Goal: Task Accomplishment & Management: Complete application form

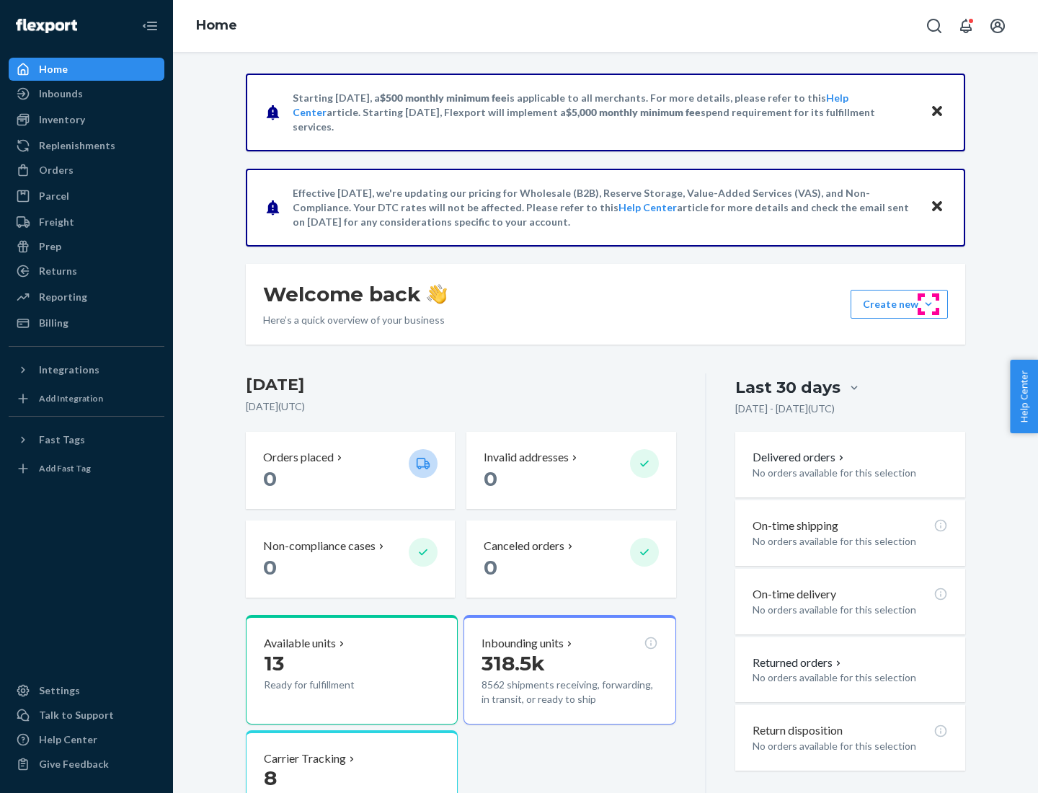
click at [929, 304] on button "Create new Create new inbound Create new order Create new product" at bounding box center [899, 304] width 97 height 29
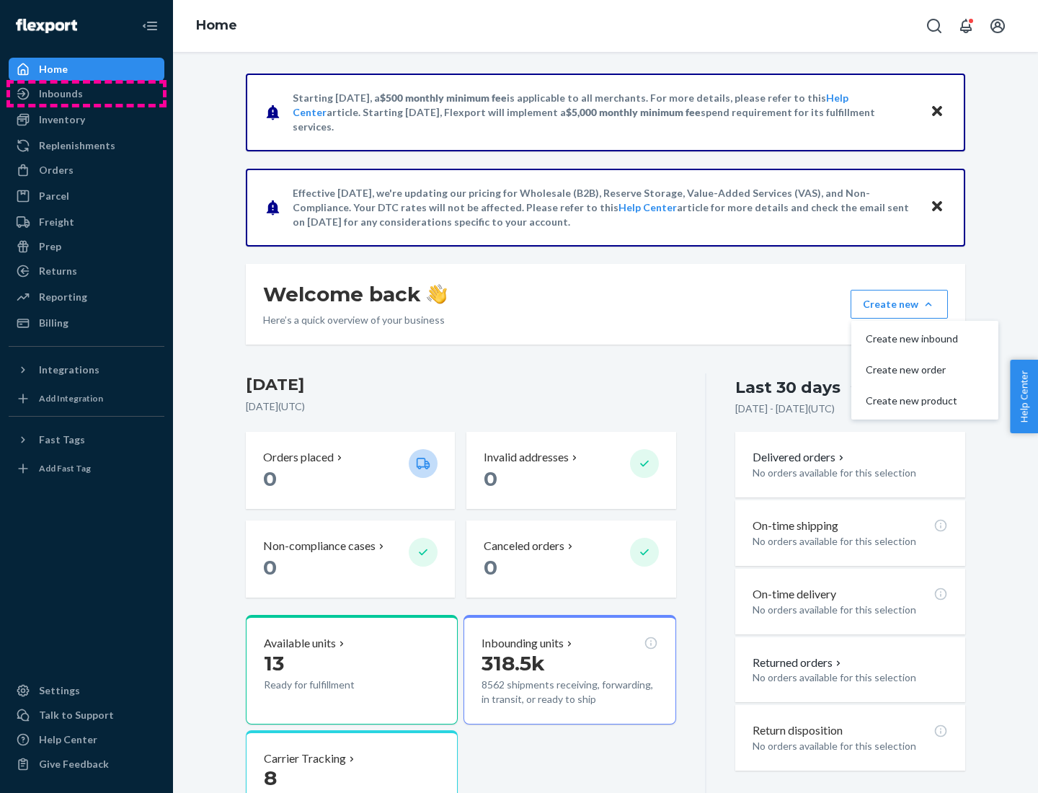
click at [87, 94] on div "Inbounds" at bounding box center [86, 94] width 153 height 20
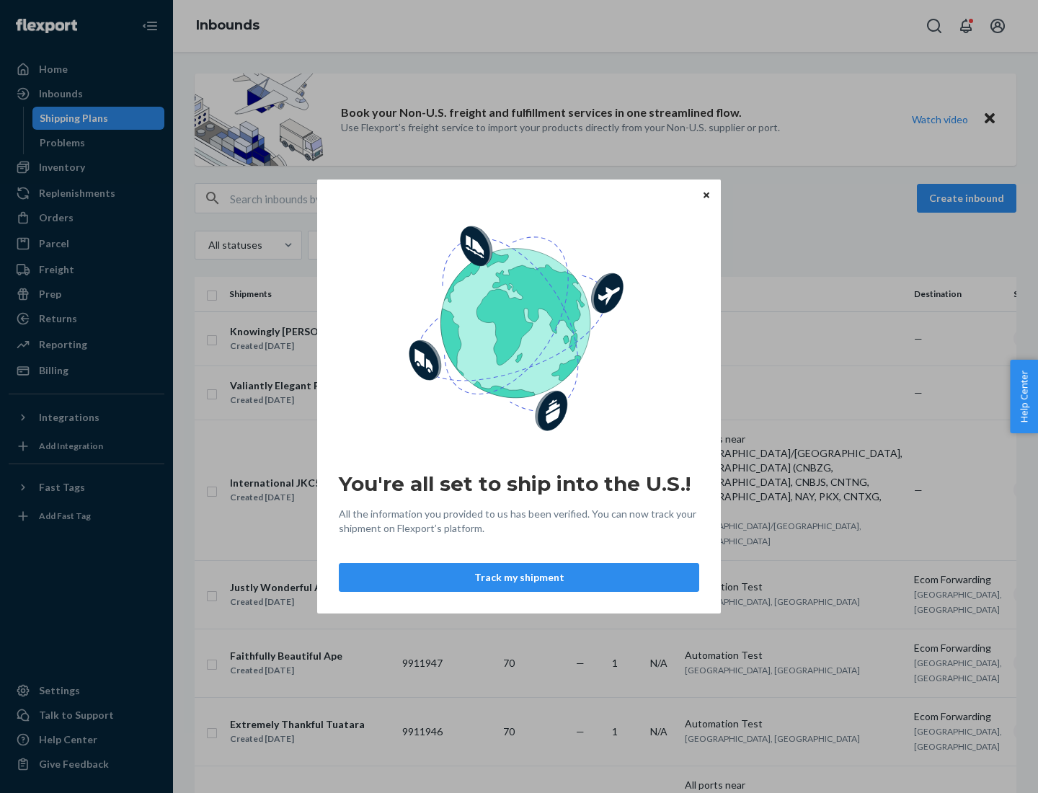
click at [87, 167] on div "You're all set to ship into the U.S.! All the information you provided to us ha…" at bounding box center [519, 396] width 1038 height 793
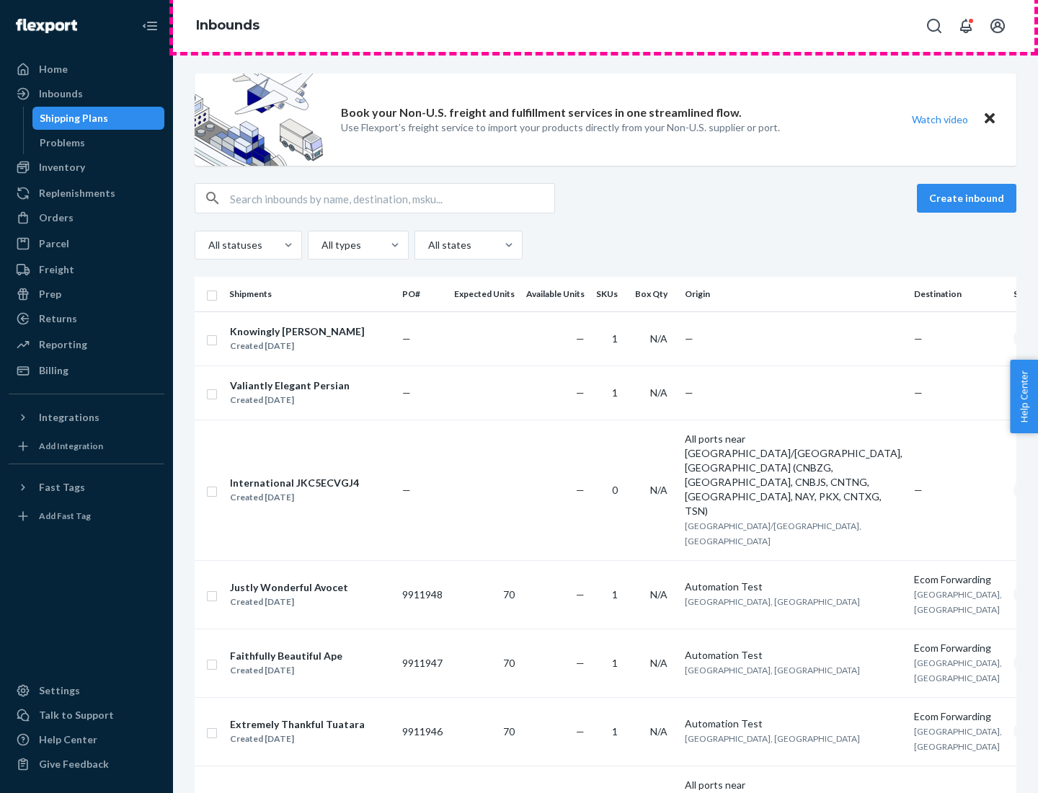
click at [606, 26] on div "Inbounds" at bounding box center [605, 26] width 865 height 52
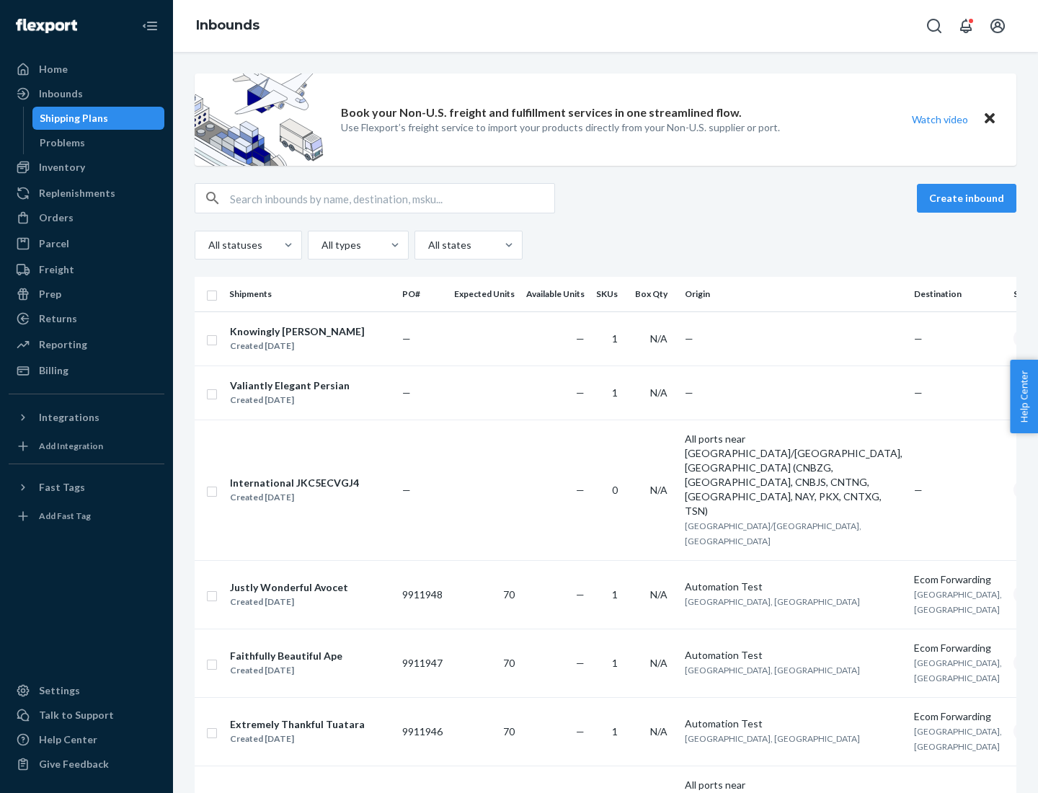
click at [606, 26] on div "Inbounds" at bounding box center [605, 26] width 865 height 52
click at [606, 245] on div "All statuses All types All states" at bounding box center [606, 245] width 822 height 29
click at [71, 118] on div "Shipping Plans" at bounding box center [74, 118] width 69 height 14
click at [969, 198] on button "Create inbound" at bounding box center [967, 198] width 100 height 29
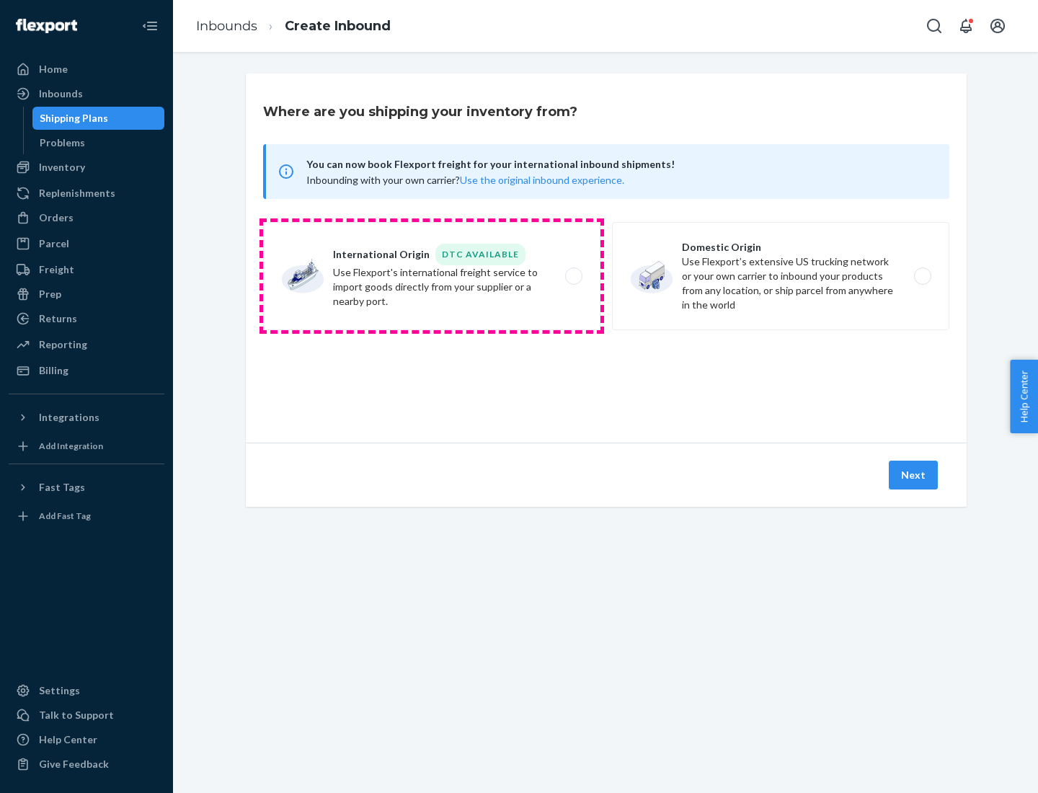
click at [432, 276] on label "International Origin DTC Available Use Flexport's international freight service…" at bounding box center [431, 276] width 337 height 108
click at [573, 276] on input "International Origin DTC Available Use Flexport's international freight service…" at bounding box center [577, 276] width 9 height 9
radio input "true"
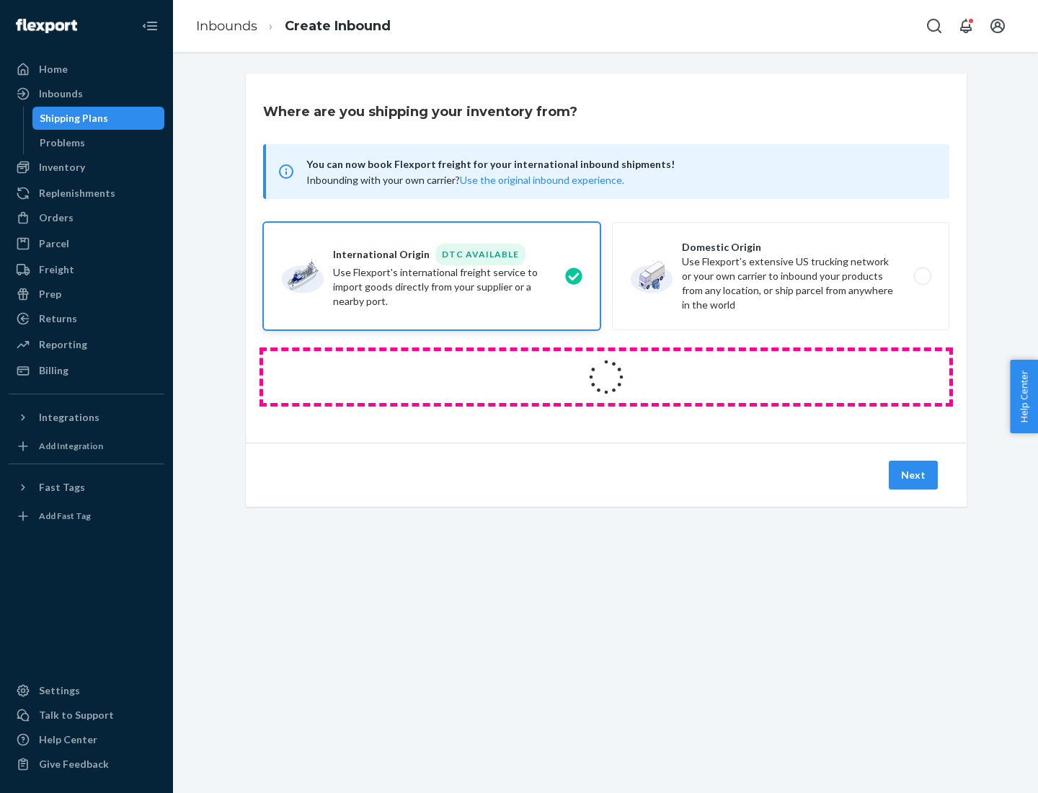
click at [606, 377] on icon at bounding box center [606, 377] width 40 height 40
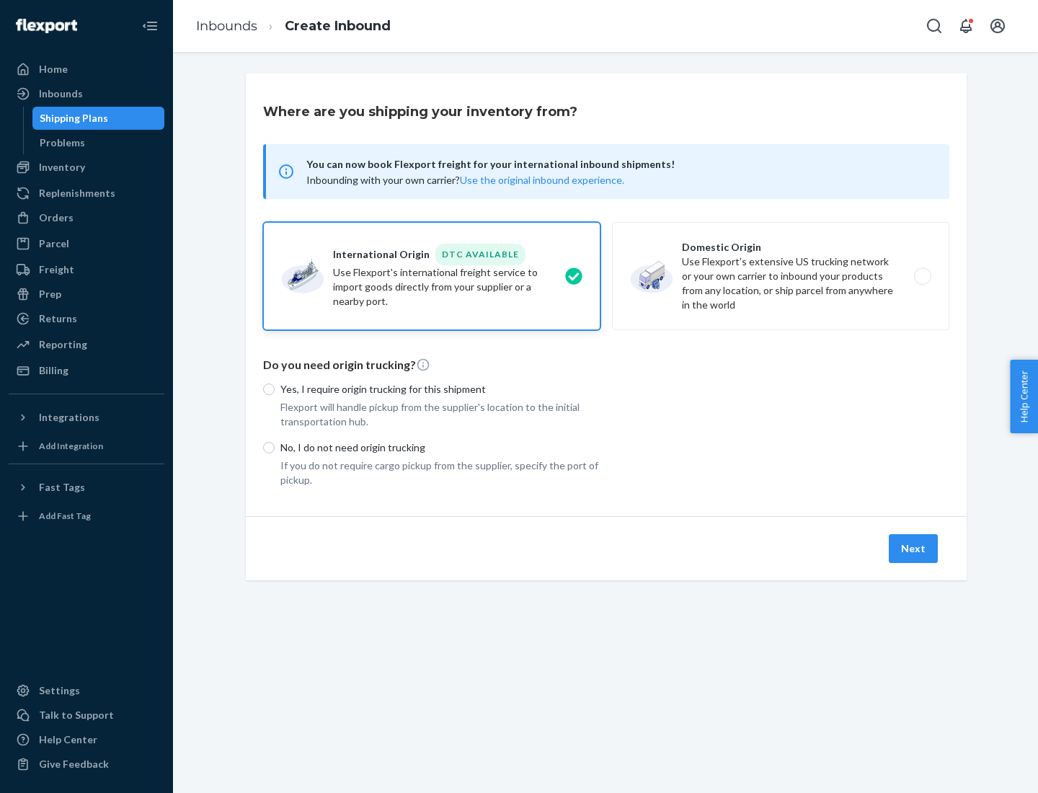
click at [441, 389] on p "Yes, I require origin trucking for this shipment" at bounding box center [441, 389] width 320 height 14
click at [275, 389] on input "Yes, I require origin trucking for this shipment" at bounding box center [269, 390] width 12 height 12
radio input "true"
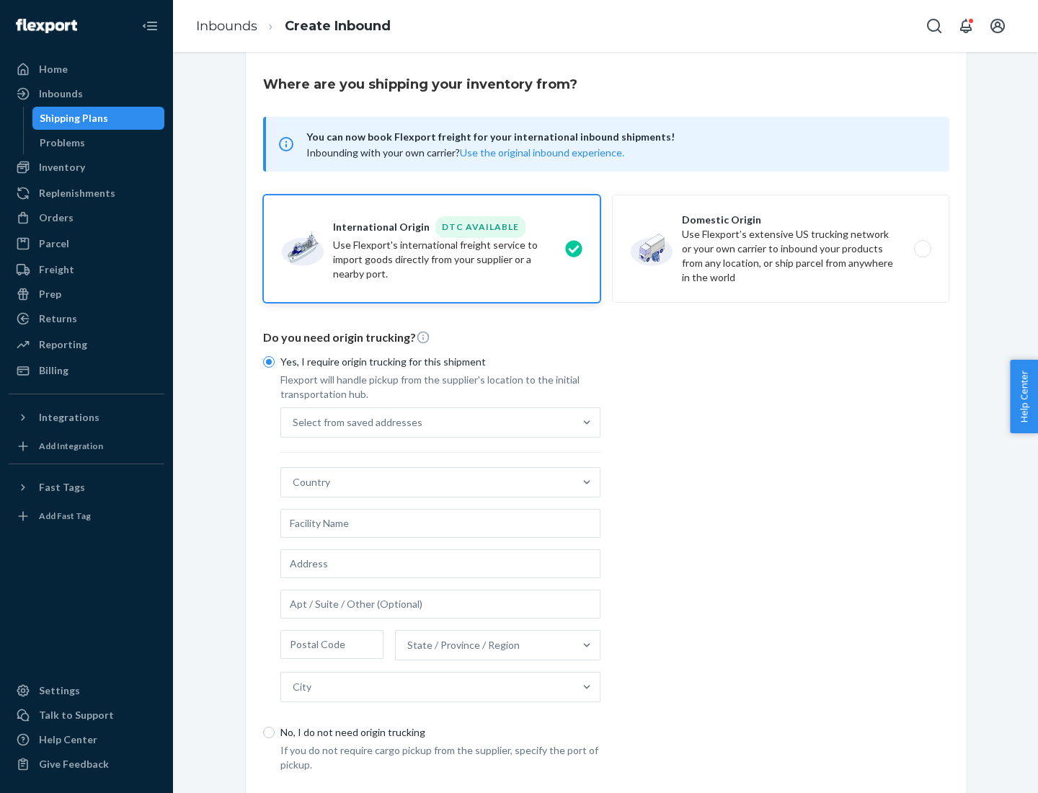
click at [428, 422] on div "Select from saved addresses" at bounding box center [427, 422] width 293 height 29
click at [294, 422] on input "Select from saved addresses" at bounding box center [293, 422] width 1 height 14
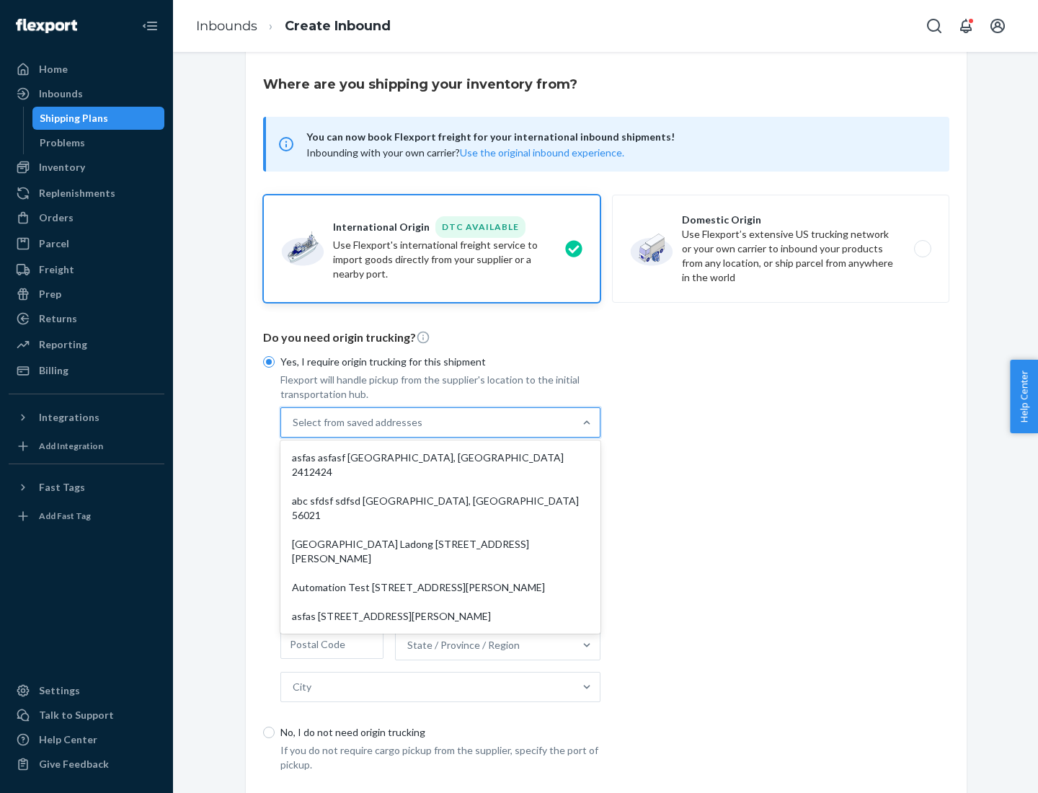
scroll to position [63, 0]
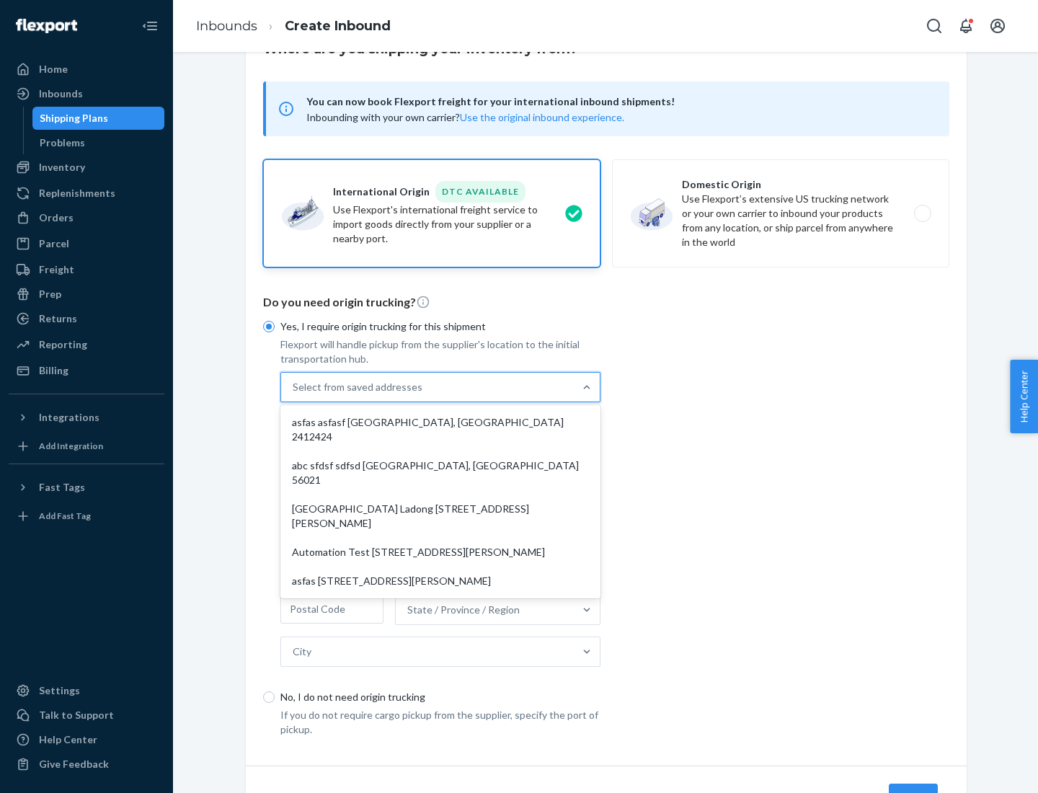
click at [441, 422] on div "asfas asfasf [GEOGRAPHIC_DATA], [GEOGRAPHIC_DATA] 2412424" at bounding box center [440, 429] width 314 height 43
click at [294, 394] on input "option asfas asfasf [GEOGRAPHIC_DATA], [GEOGRAPHIC_DATA] 2412424 focused, 1 of …" at bounding box center [293, 387] width 1 height 14
type input "asfas"
type input "asfasf"
type input "2412424"
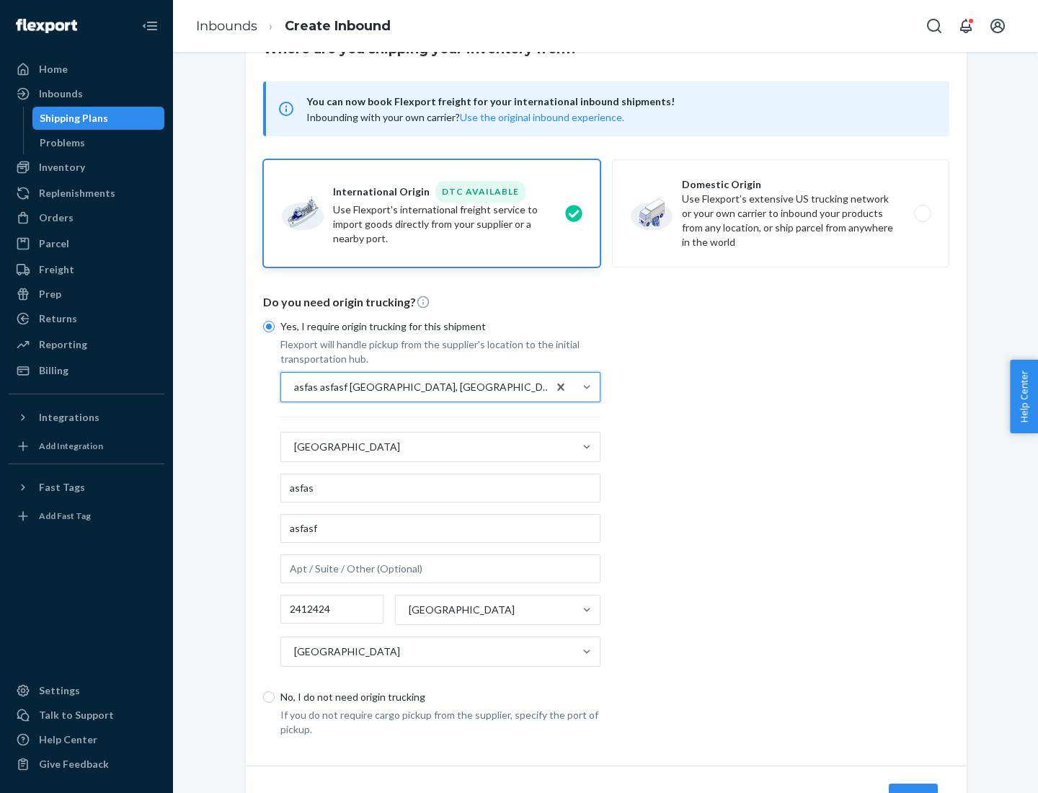
scroll to position [134, 0]
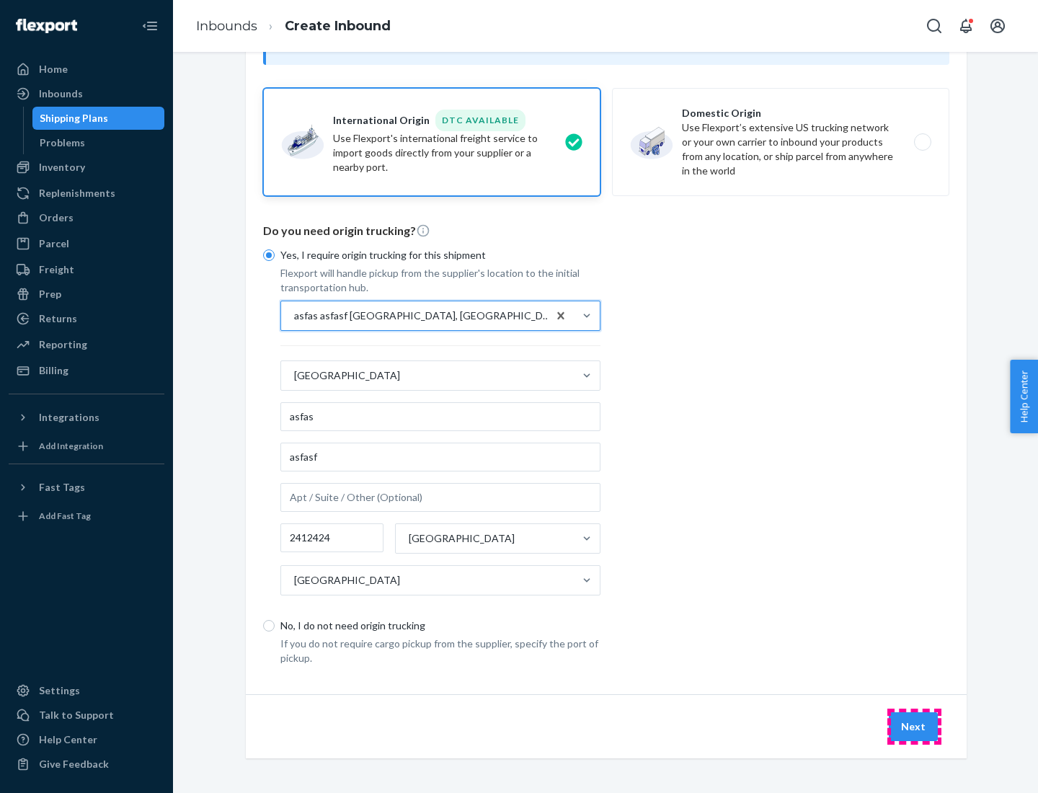
click at [914, 726] on button "Next" at bounding box center [913, 726] width 49 height 29
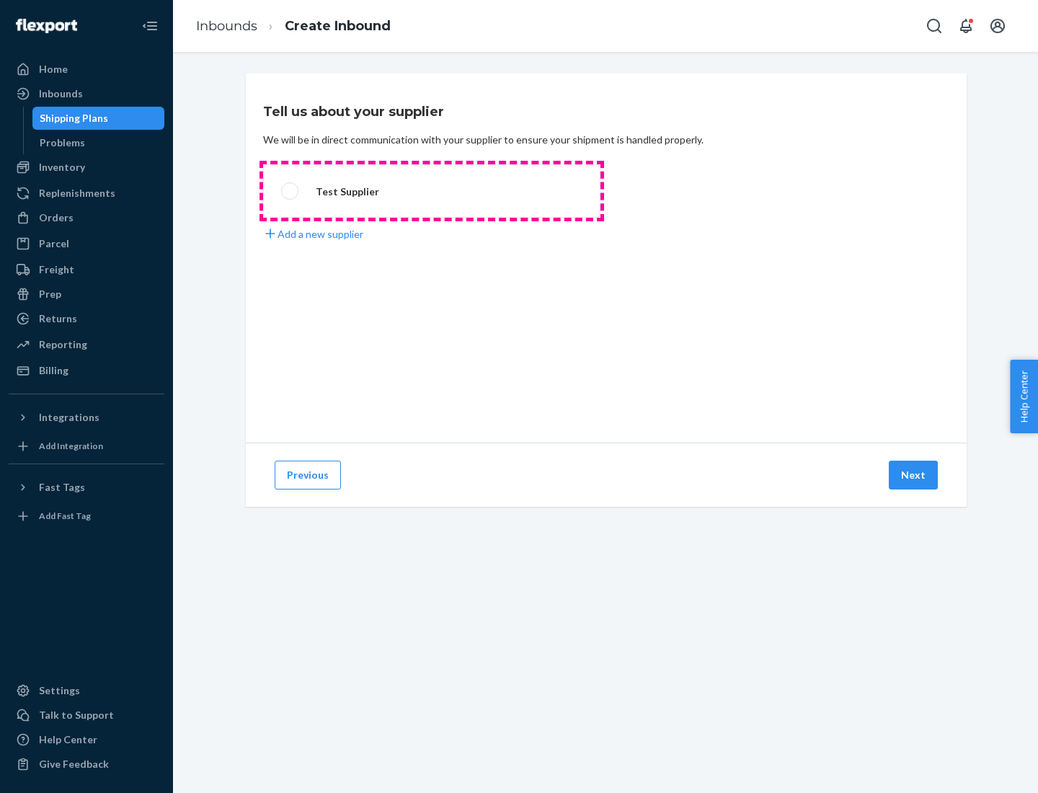
click at [432, 191] on label "Test Supplier" at bounding box center [431, 190] width 337 height 53
click at [291, 191] on input "Test Supplier" at bounding box center [285, 191] width 9 height 9
radio input "true"
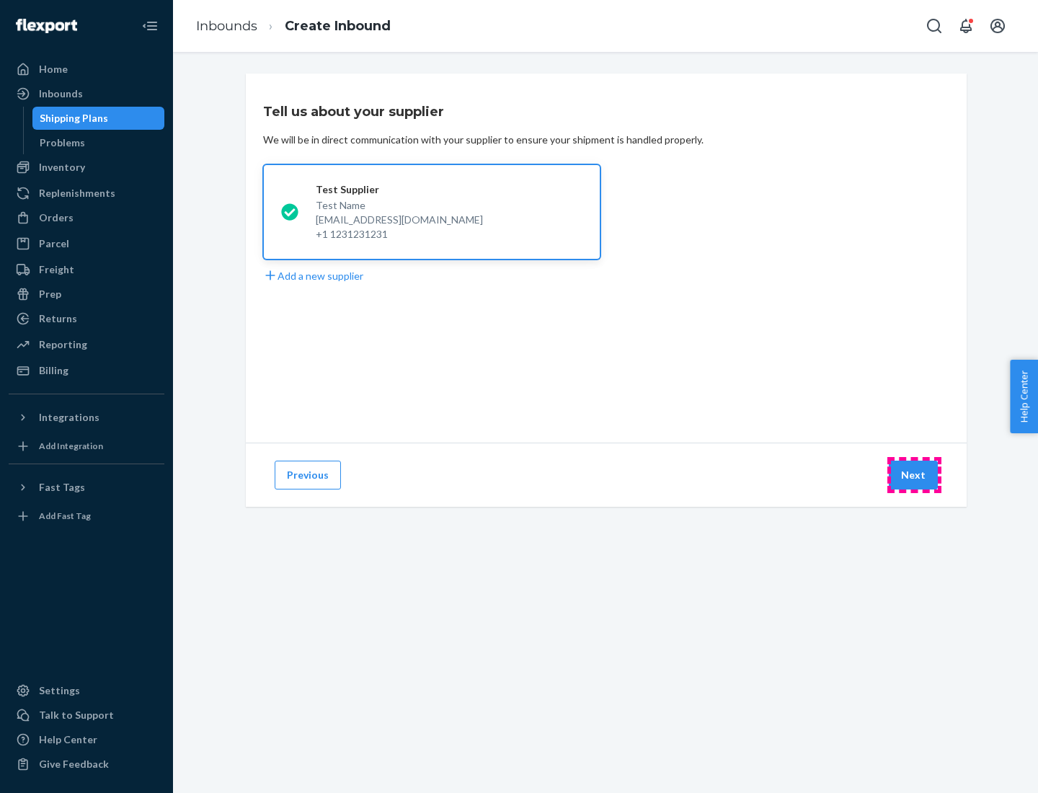
click at [914, 475] on button "Next" at bounding box center [913, 475] width 49 height 29
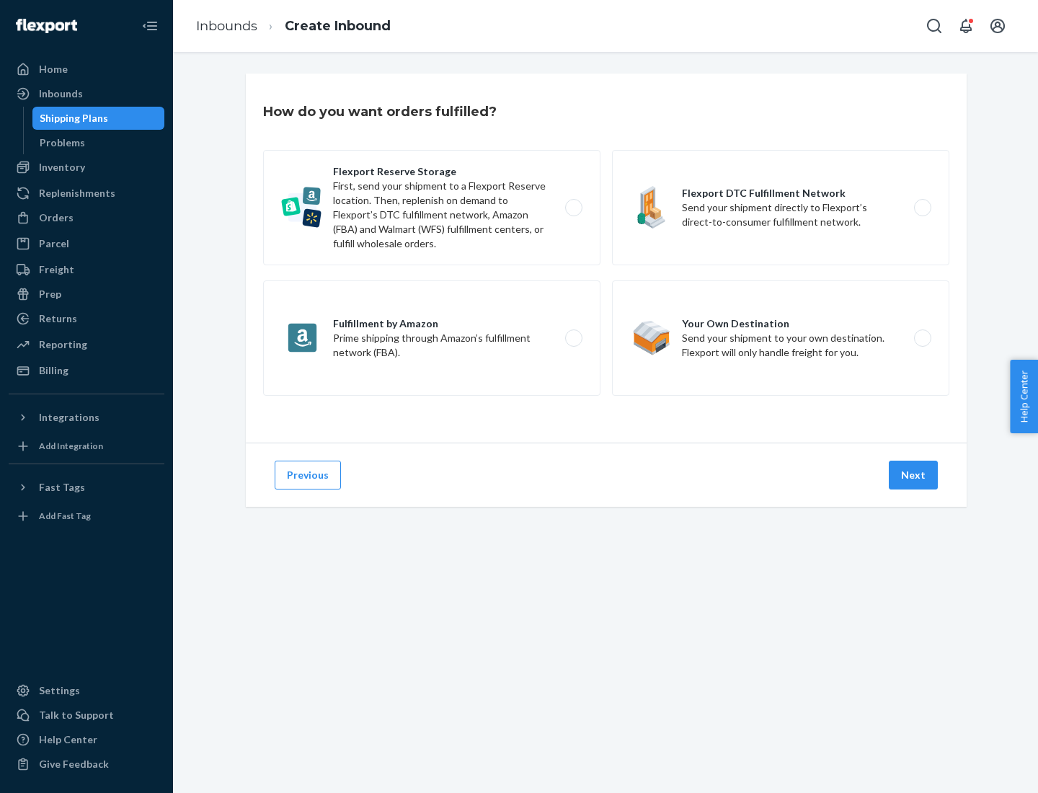
click at [432, 338] on label "Fulfillment by Amazon Prime shipping through Amazon’s fulfillment network (FBA)." at bounding box center [431, 338] width 337 height 115
click at [573, 338] on input "Fulfillment by Amazon Prime shipping through Amazon’s fulfillment network (FBA)." at bounding box center [577, 338] width 9 height 9
radio input "true"
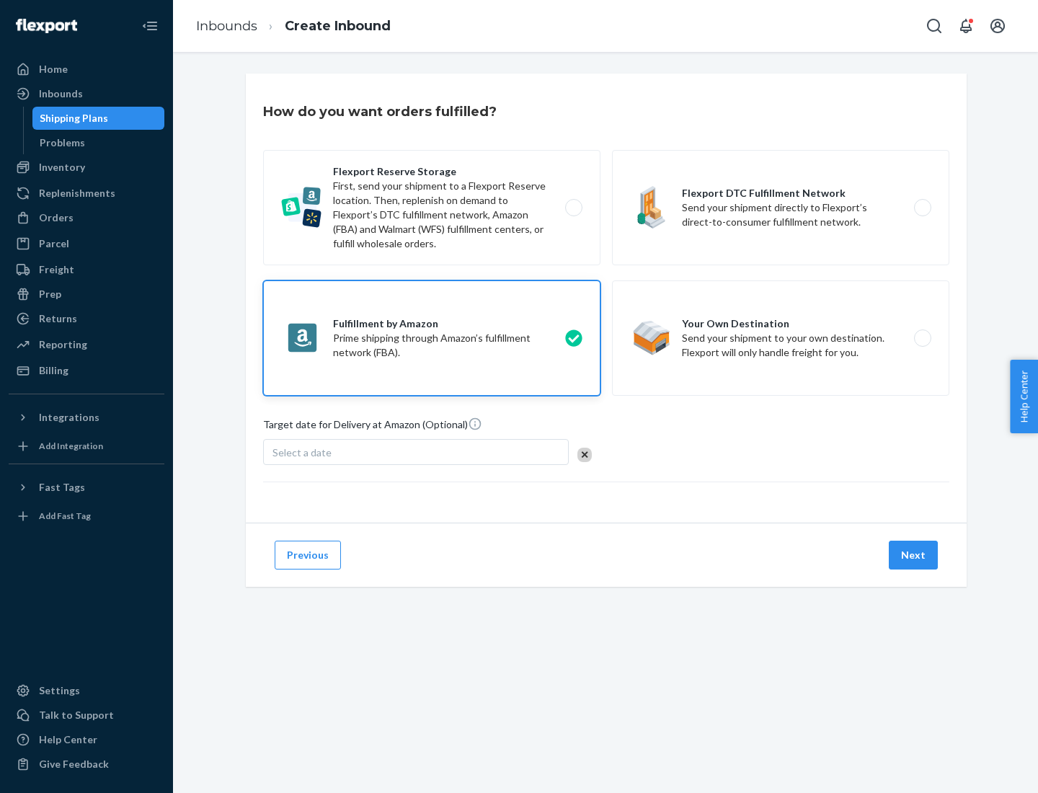
click at [914, 555] on button "Next" at bounding box center [913, 555] width 49 height 29
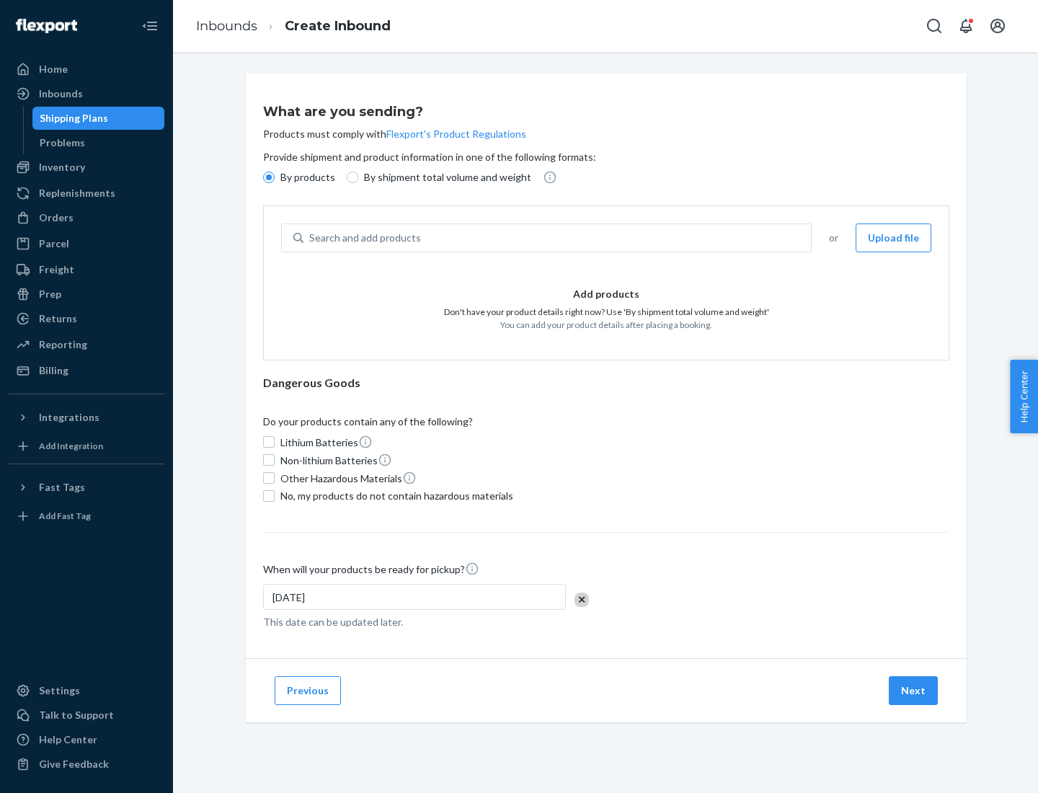
click at [443, 177] on p "By shipment total volume and weight" at bounding box center [447, 177] width 167 height 14
click at [358, 177] on input "By shipment total volume and weight" at bounding box center [353, 178] width 12 height 12
radio input "true"
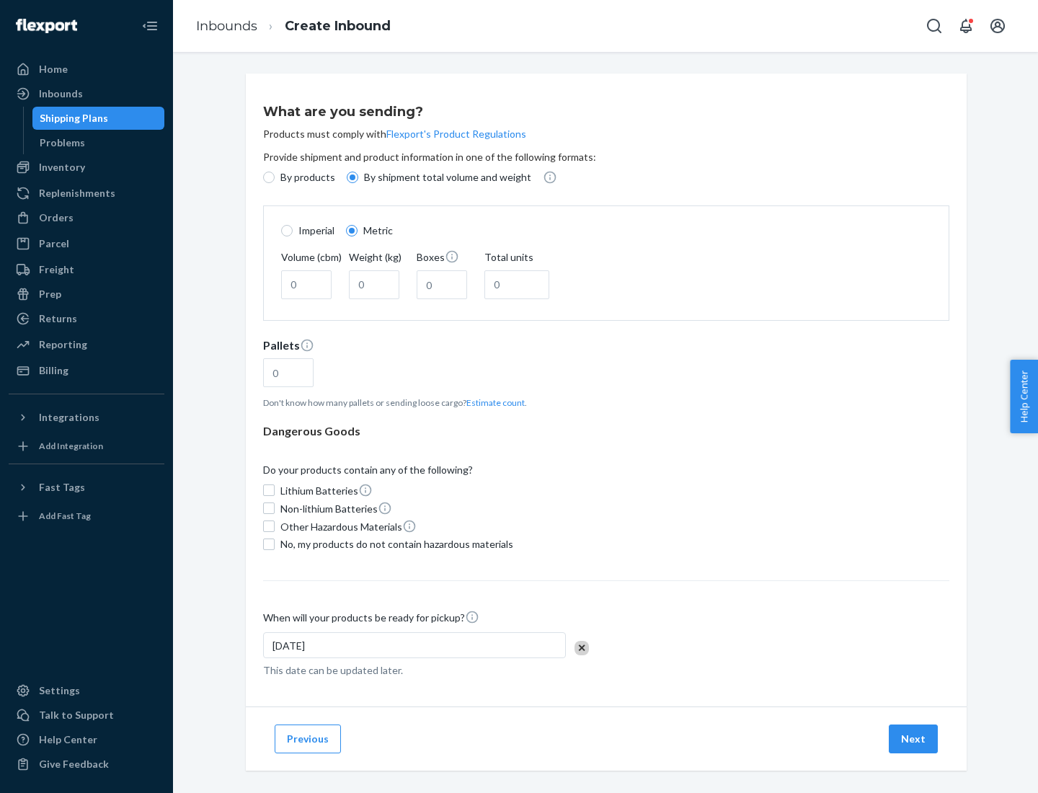
click at [306, 177] on p "By products" at bounding box center [308, 177] width 55 height 14
click at [275, 177] on input "By products" at bounding box center [269, 178] width 12 height 12
radio input "true"
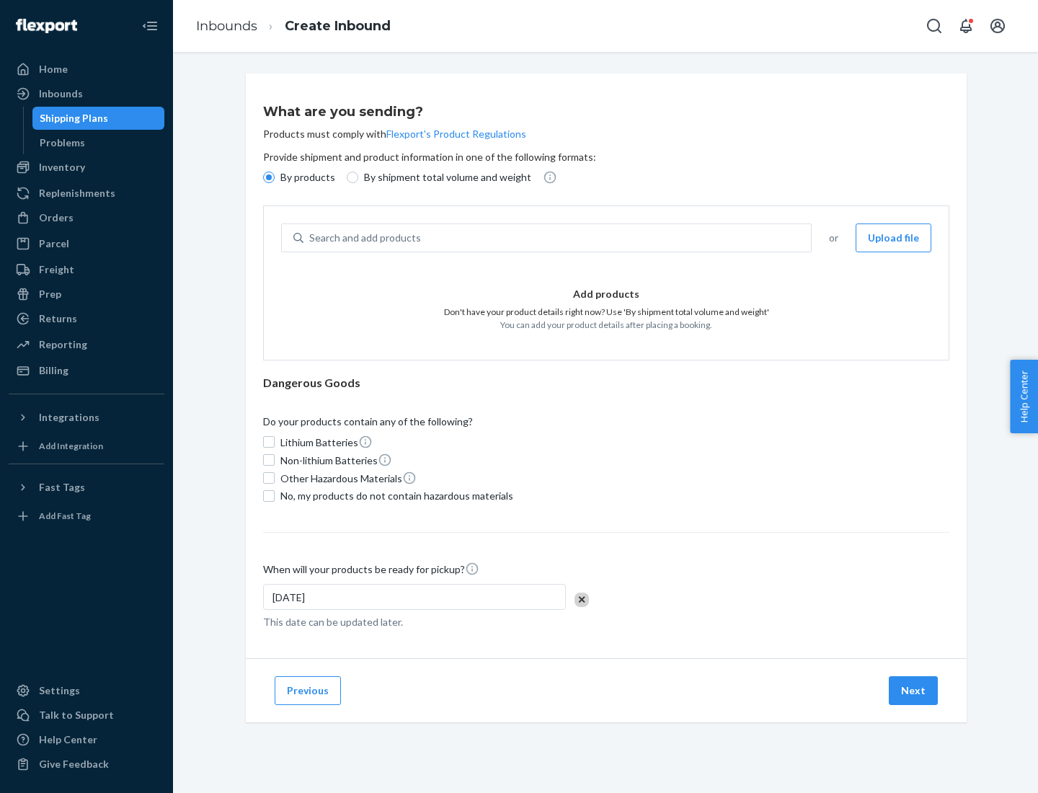
click at [558, 238] on div "Search and add products" at bounding box center [558, 238] width 508 height 26
click at [311, 238] on input "Search and add products" at bounding box center [309, 238] width 1 height 14
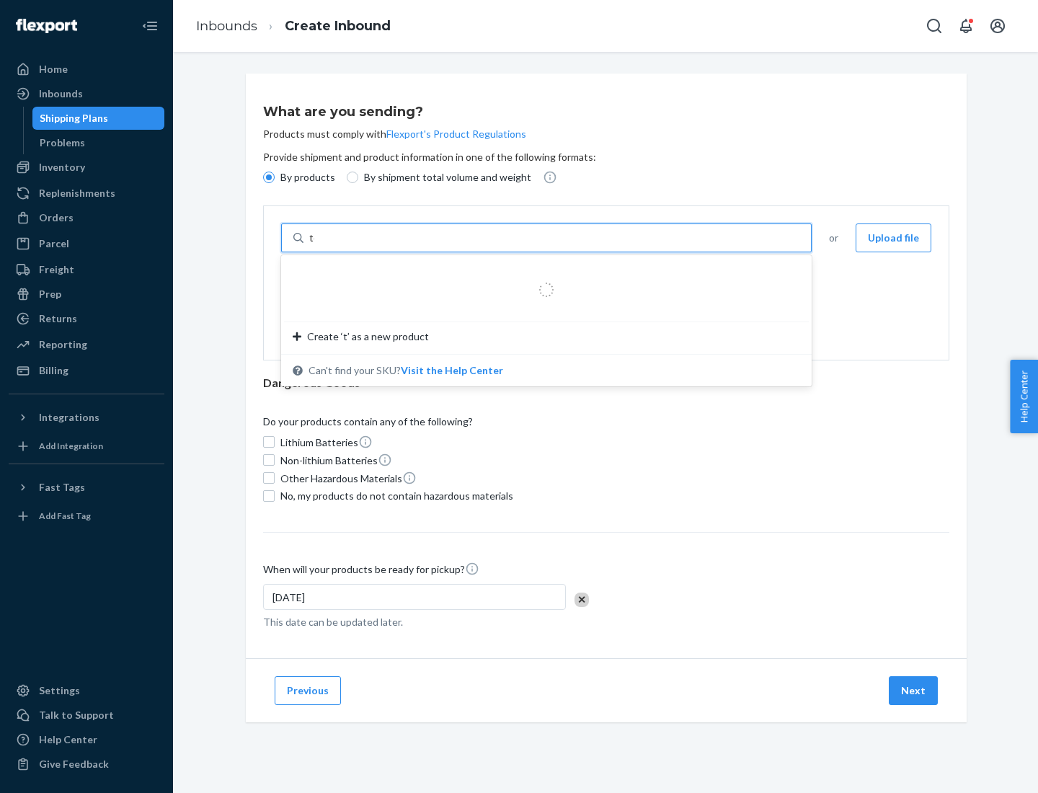
type input "test"
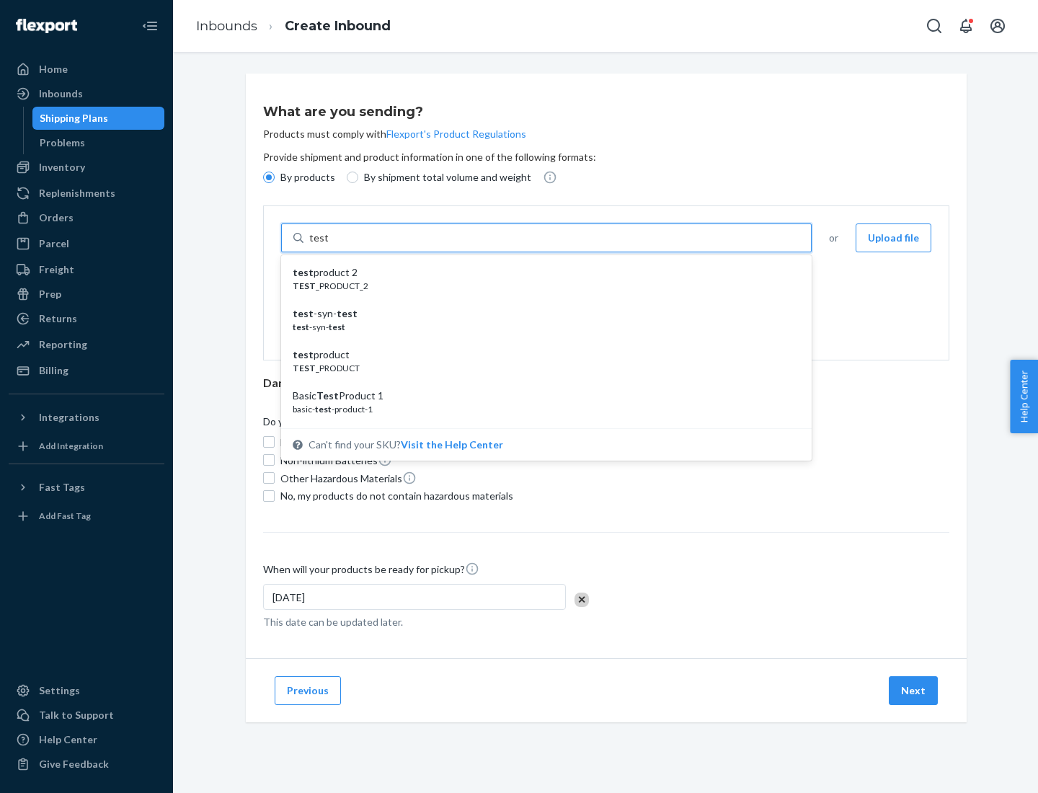
click at [542, 273] on div "test product 2" at bounding box center [541, 272] width 496 height 14
click at [328, 245] on input "test" at bounding box center [318, 238] width 19 height 14
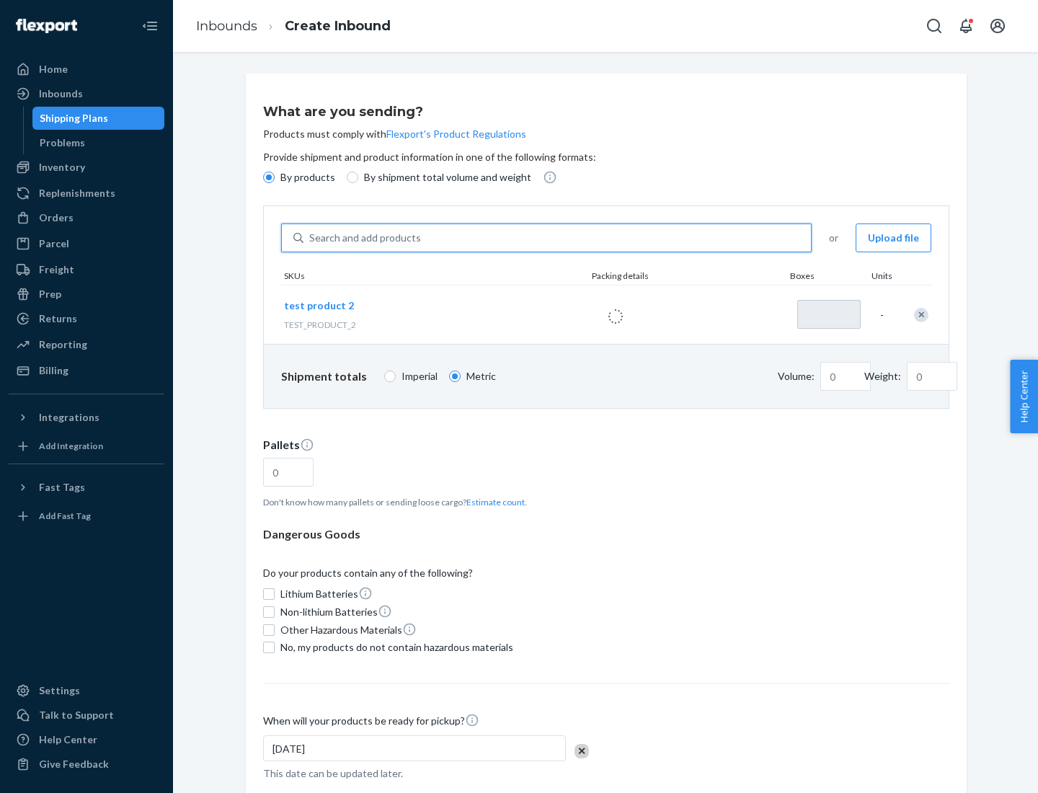
type input "1"
type input "0.02"
type input "22.23"
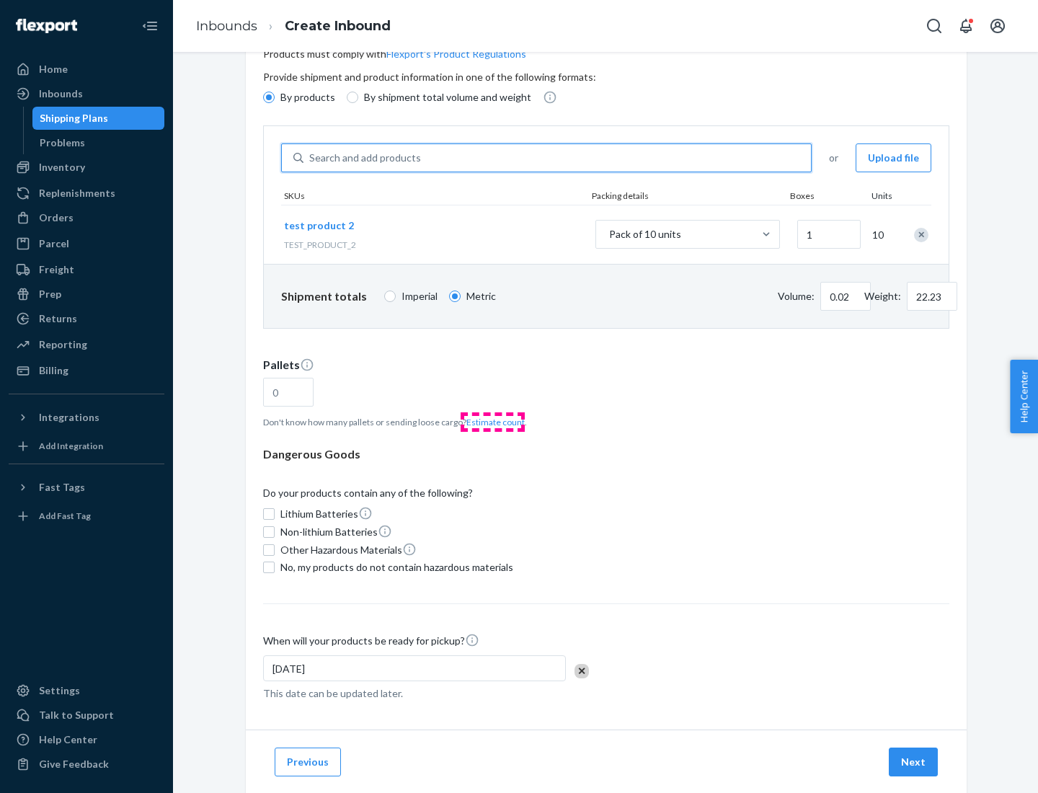
click at [493, 422] on button "Estimate count" at bounding box center [496, 422] width 58 height 12
type input "1"
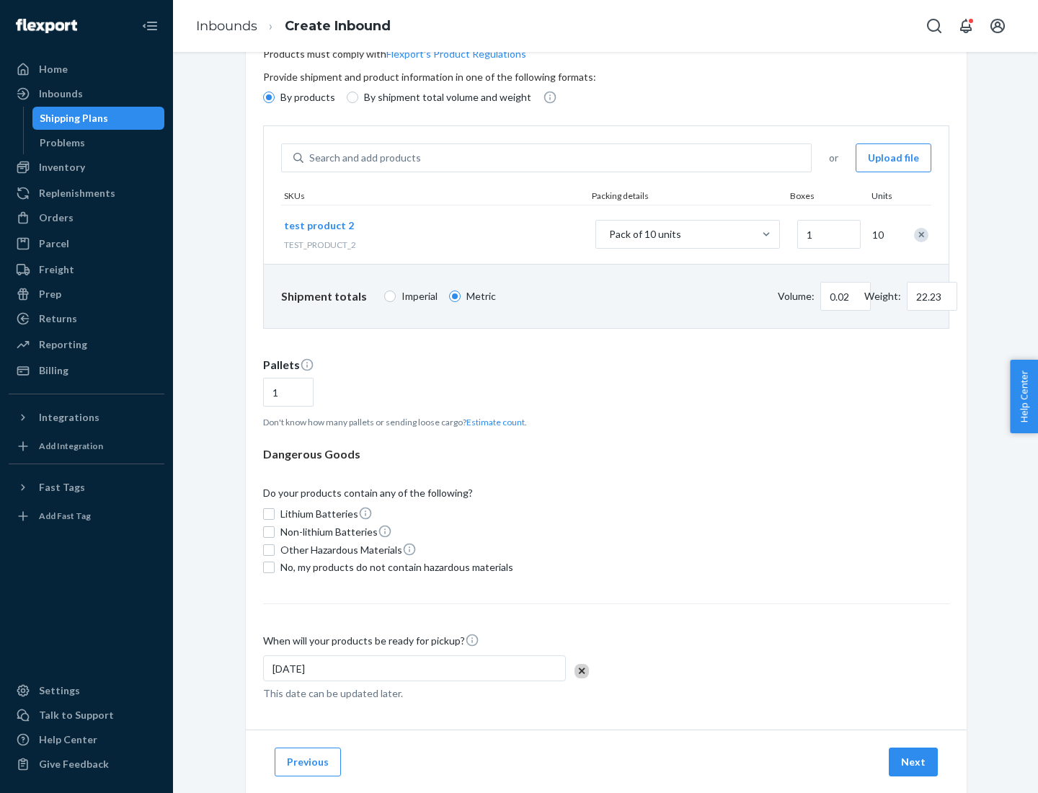
scroll to position [115, 0]
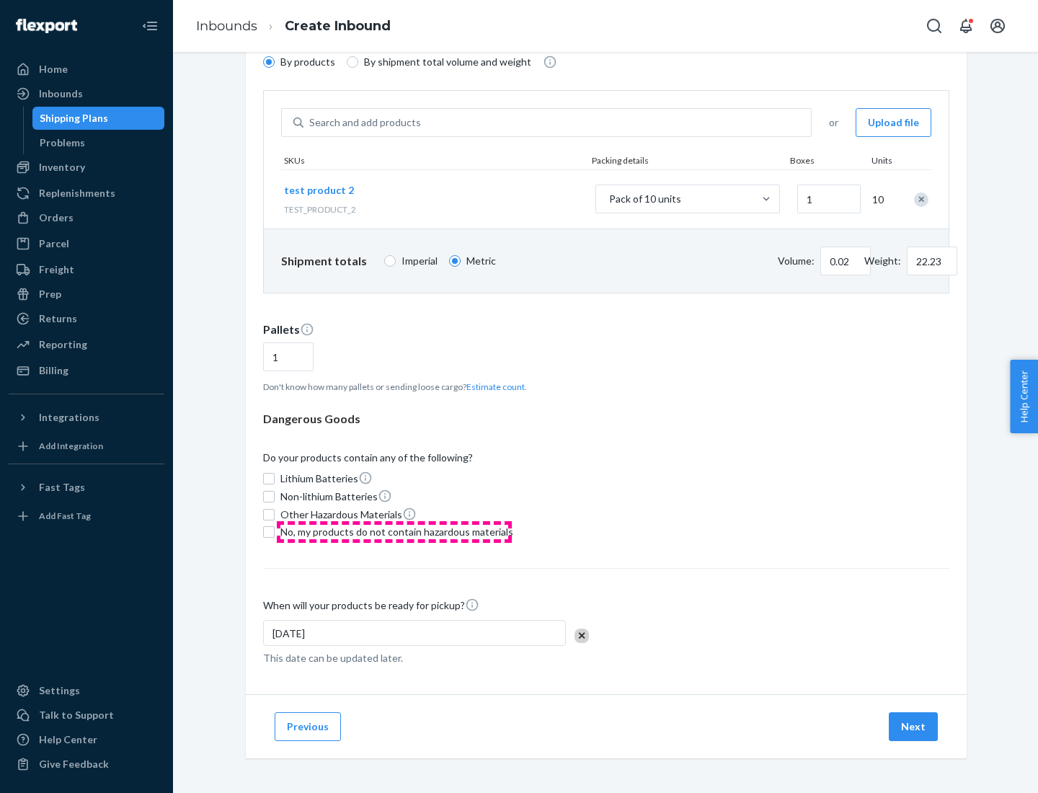
click at [394, 532] on span "No, my products do not contain hazardous materials" at bounding box center [397, 532] width 233 height 14
click at [275, 532] on input "No, my products do not contain hazardous materials" at bounding box center [269, 532] width 12 height 12
checkbox input "true"
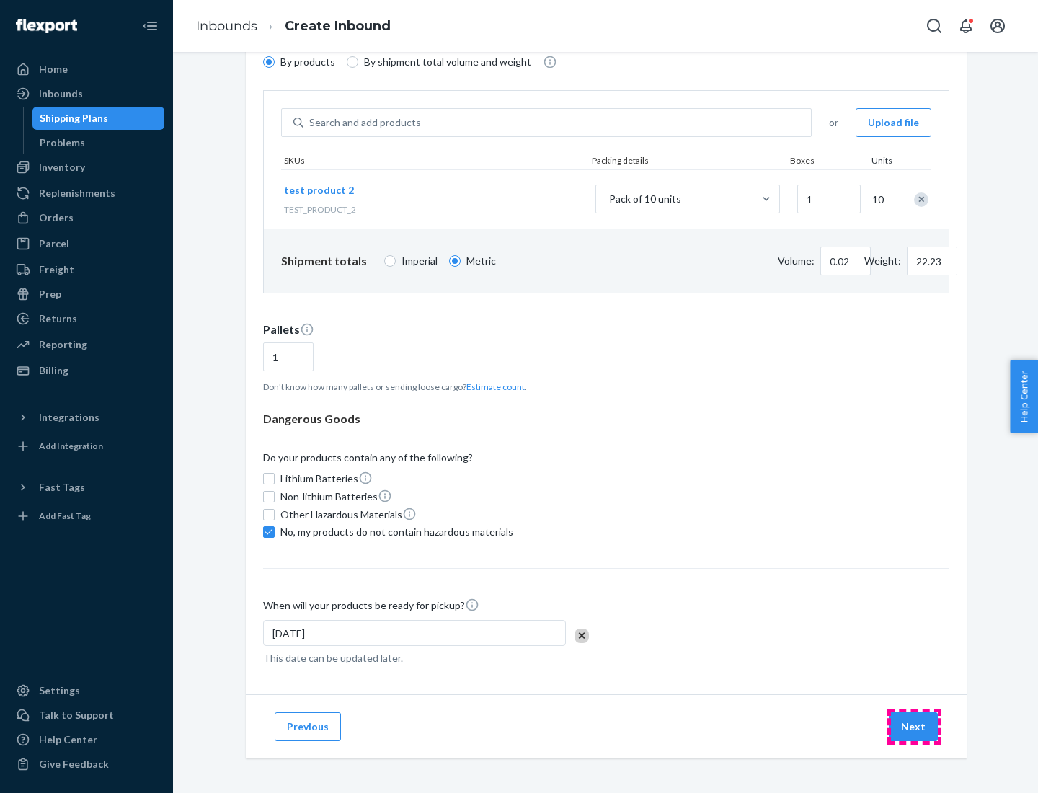
click at [914, 727] on button "Next" at bounding box center [913, 726] width 49 height 29
